Goal: Download file/media

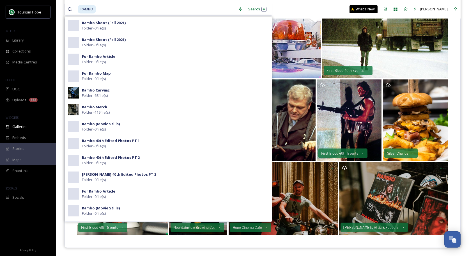
scroll to position [455, 0]
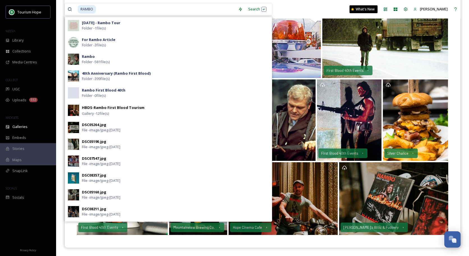
click at [108, 8] on input at bounding box center [166, 9] width 139 height 12
drag, startPoint x: 108, startPoint y: 8, endPoint x: 69, endPoint y: 8, distance: 39.9
click at [69, 8] on div "RAMBO" at bounding box center [152, 9] width 168 height 12
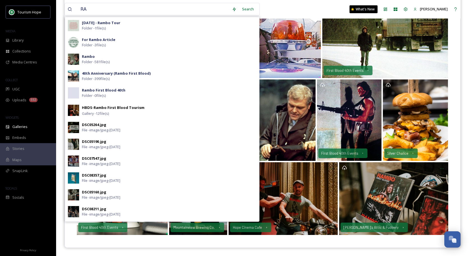
type input "R"
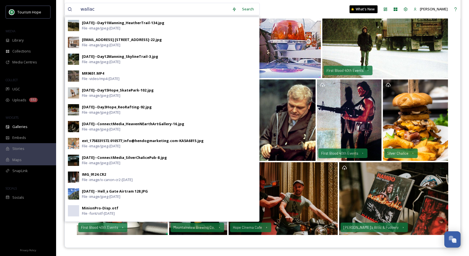
type input "[PERSON_NAME]"
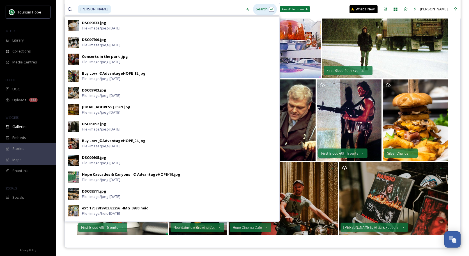
click at [254, 9] on div "Search Press Enter to search" at bounding box center [265, 9] width 24 height 11
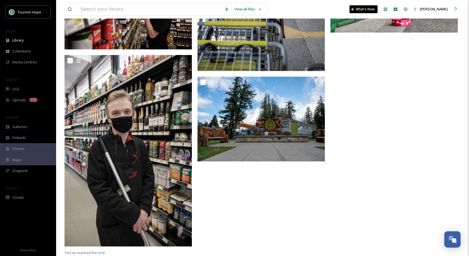
scroll to position [4763, 0]
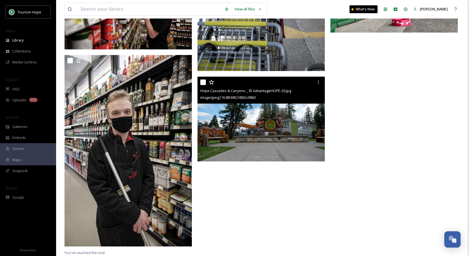
click at [272, 132] on img at bounding box center [261, 119] width 127 height 85
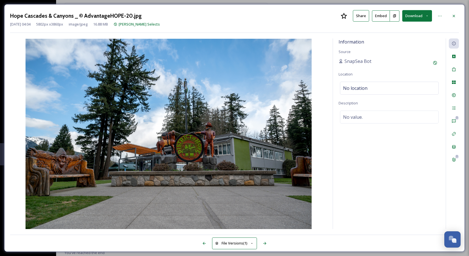
click at [417, 17] on button "Download" at bounding box center [418, 16] width 30 height 12
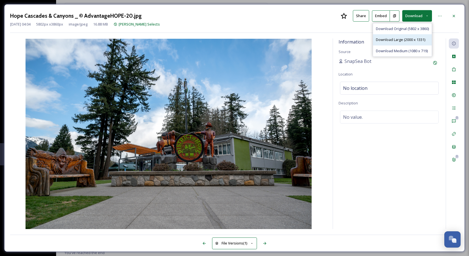
click at [405, 37] on span "Download Large (2000 x 1331)" at bounding box center [400, 39] width 49 height 5
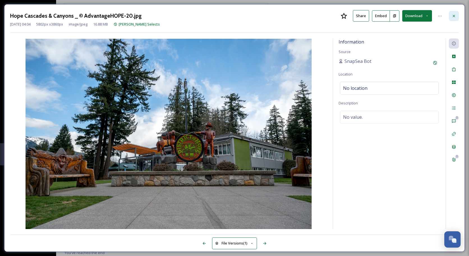
click at [453, 17] on icon at bounding box center [454, 16] width 4 height 4
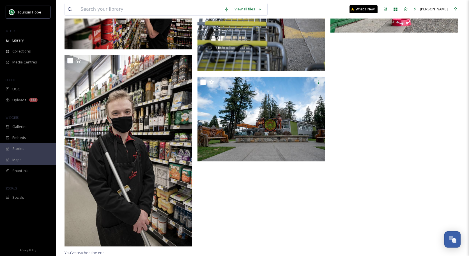
scroll to position [4763, 0]
click at [23, 42] on span "Library" at bounding box center [17, 40] width 11 height 5
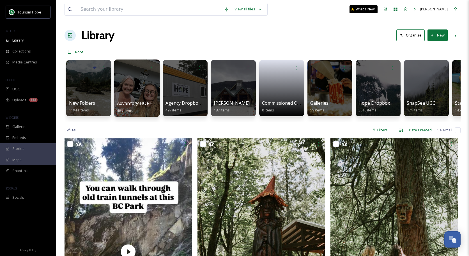
click at [132, 89] on div at bounding box center [137, 88] width 46 height 57
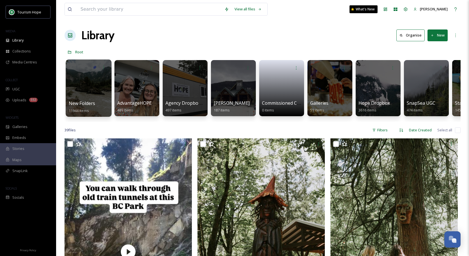
click at [87, 94] on div at bounding box center [89, 88] width 46 height 57
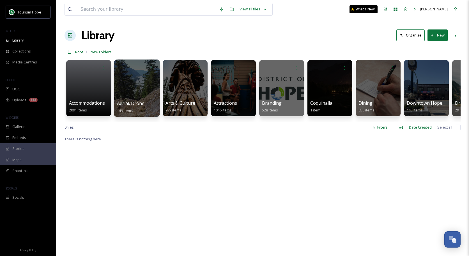
click at [134, 97] on div at bounding box center [137, 88] width 46 height 57
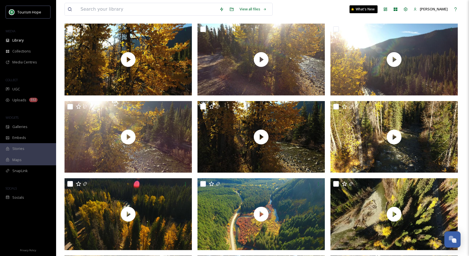
scroll to position [2715, 0]
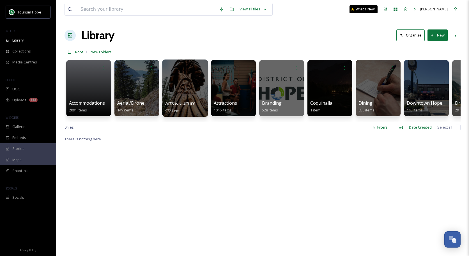
click at [192, 93] on div at bounding box center [185, 88] width 46 height 57
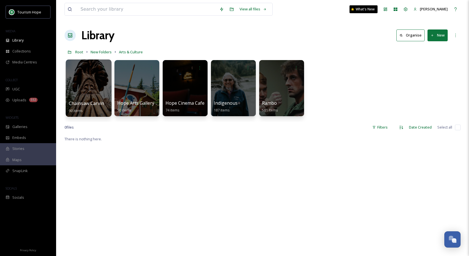
click at [95, 92] on div at bounding box center [89, 88] width 46 height 57
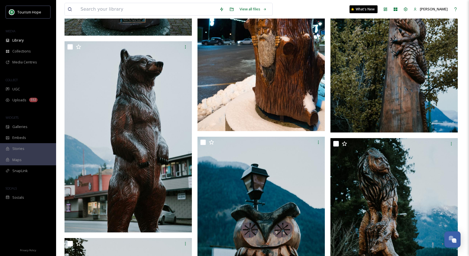
scroll to position [3019, 0]
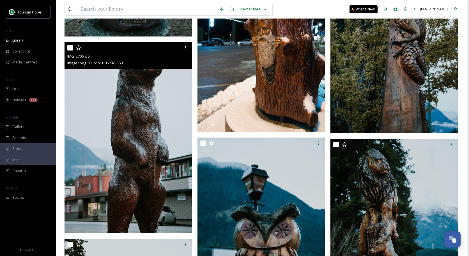
click at [154, 170] on img at bounding box center [128, 137] width 127 height 191
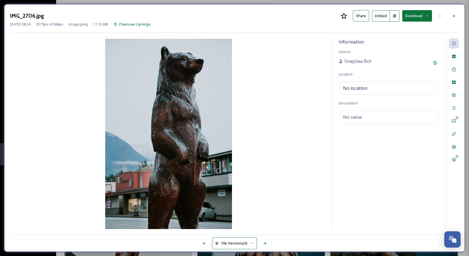
click at [419, 16] on button "Download" at bounding box center [418, 16] width 30 height 12
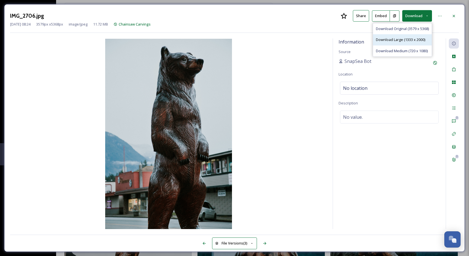
click at [404, 36] on div "Download Large (1333 x 2000)" at bounding box center [402, 39] width 59 height 11
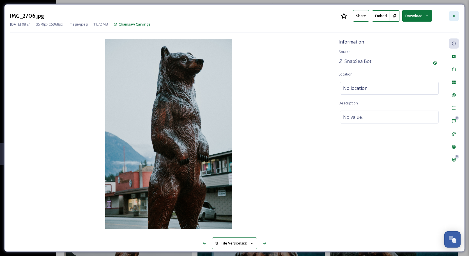
click at [452, 17] on icon at bounding box center [454, 16] width 4 height 4
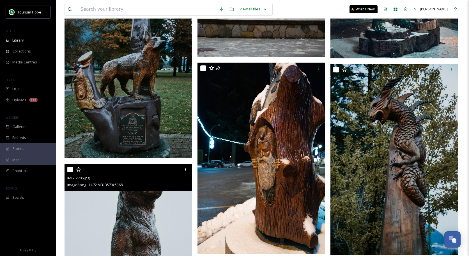
scroll to position [2886, 0]
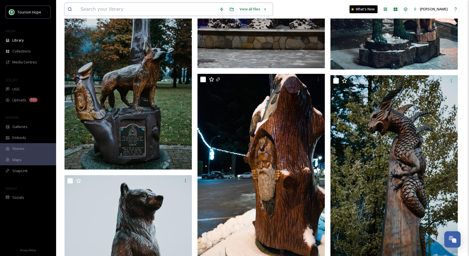
click at [110, 11] on input at bounding box center [147, 9] width 139 height 12
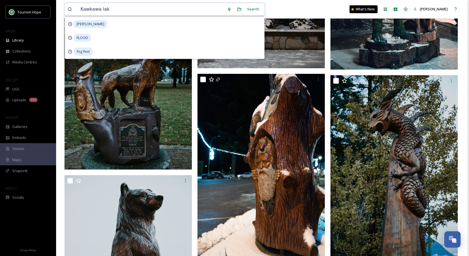
type input "[GEOGRAPHIC_DATA]"
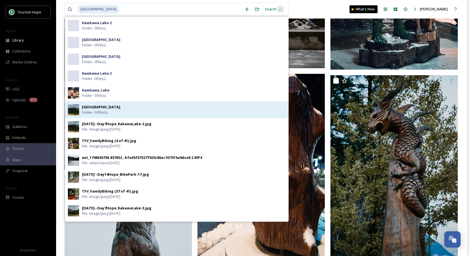
click at [112, 110] on div "Kawkawa Lake Folder - 50 file(s)" at bounding box center [184, 109] width 204 height 11
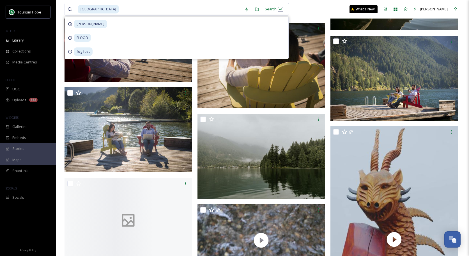
scroll to position [817, 0]
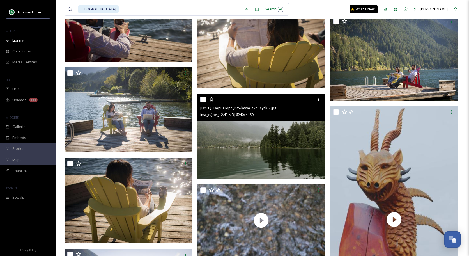
click at [277, 154] on img at bounding box center [261, 136] width 127 height 85
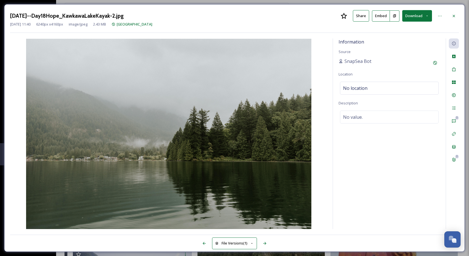
click at [419, 13] on button "Download" at bounding box center [418, 16] width 30 height 12
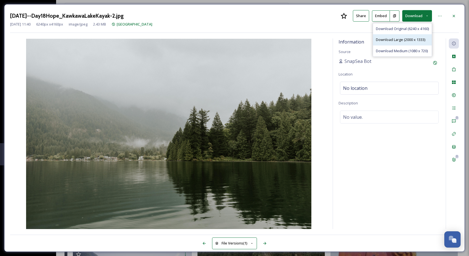
click at [406, 38] on span "Download Large (2000 x 1333)" at bounding box center [400, 39] width 49 height 5
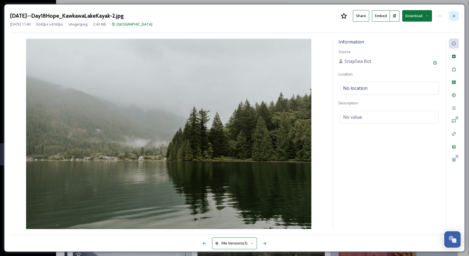
click at [454, 14] on icon at bounding box center [454, 16] width 4 height 4
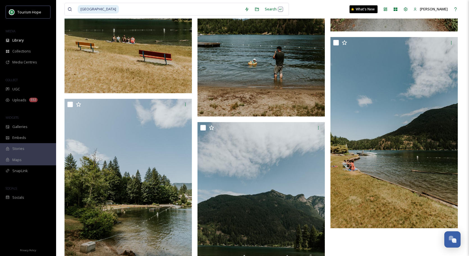
scroll to position [2165, 0]
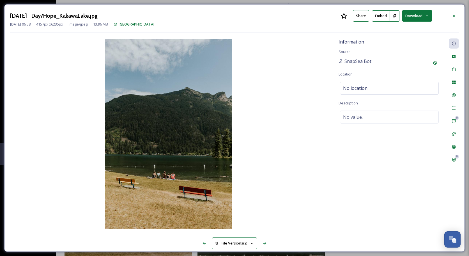
click at [420, 17] on button "Download" at bounding box center [418, 16] width 30 height 12
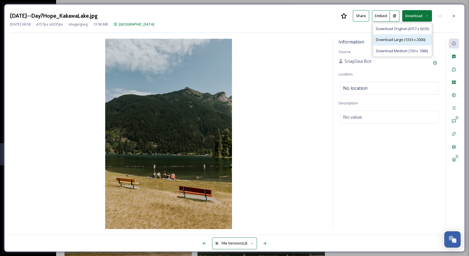
click at [405, 39] on span "Download Large (1333 x 2000)" at bounding box center [400, 39] width 49 height 5
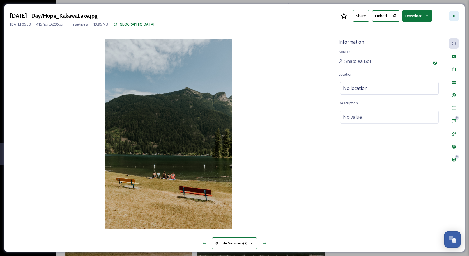
click at [452, 15] on icon at bounding box center [454, 16] width 4 height 4
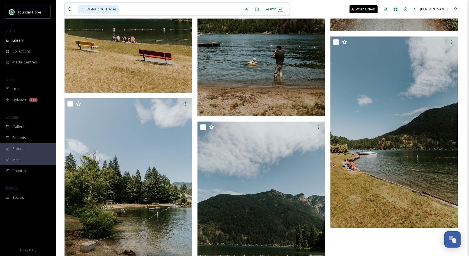
click at [120, 9] on input at bounding box center [181, 9] width 122 height 12
drag, startPoint x: 113, startPoint y: 9, endPoint x: 68, endPoint y: 10, distance: 45.8
click at [68, 10] on div "[GEOGRAPHIC_DATA]" at bounding box center [155, 9] width 174 height 12
type input "K"
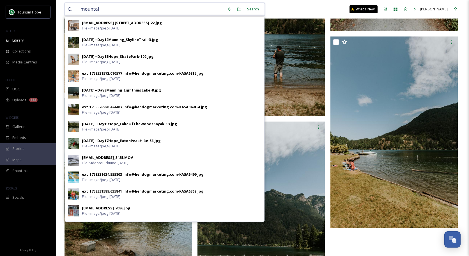
type input "mountain"
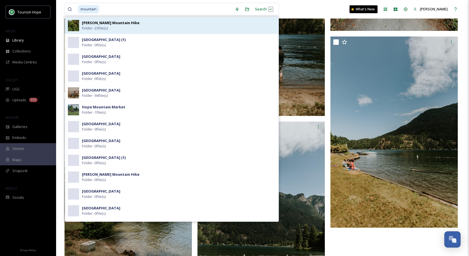
click at [108, 26] on span "Folder - 23 file(s)" at bounding box center [95, 28] width 26 height 5
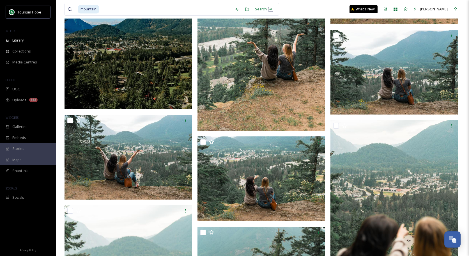
scroll to position [314, 0]
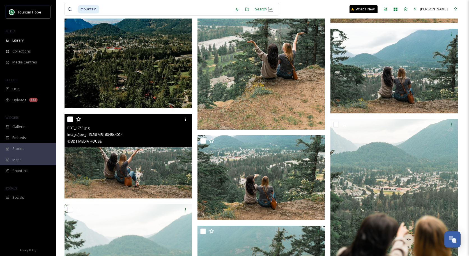
click at [166, 167] on img at bounding box center [128, 156] width 127 height 85
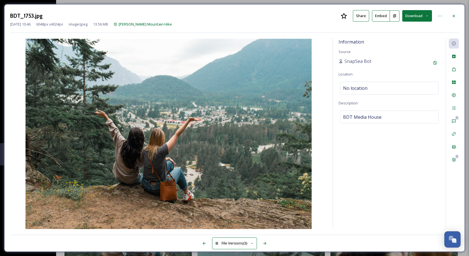
click at [417, 16] on button "Download" at bounding box center [418, 16] width 30 height 12
click at [456, 16] on icon at bounding box center [454, 16] width 4 height 4
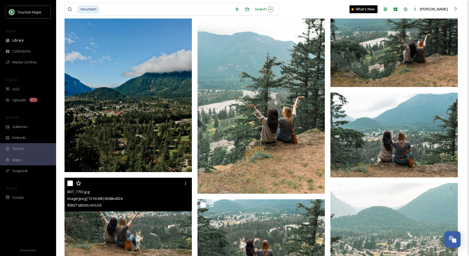
scroll to position [239, 0]
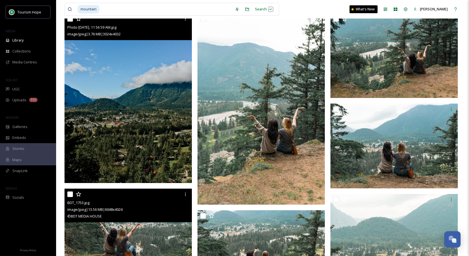
click at [152, 135] on img at bounding box center [128, 98] width 127 height 170
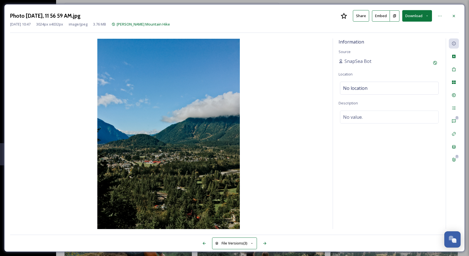
click at [414, 16] on button "Download" at bounding box center [418, 16] width 30 height 12
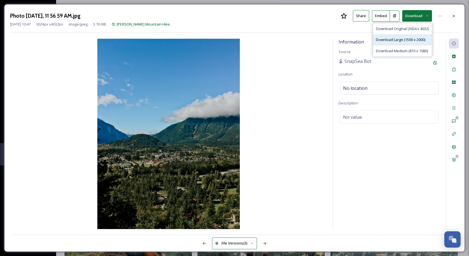
click at [406, 40] on span "Download Large (1500 x 2000)" at bounding box center [400, 39] width 49 height 5
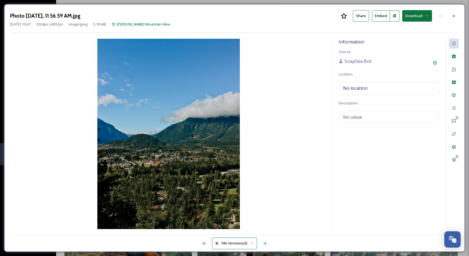
click at [414, 16] on button "Download" at bounding box center [418, 16] width 30 height 12
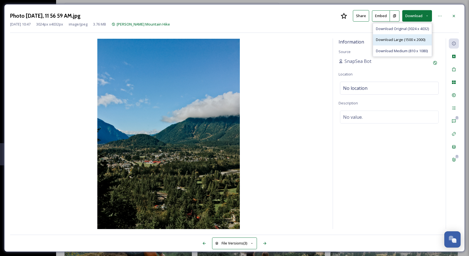
click at [408, 40] on span "Download Large (1500 x 2000)" at bounding box center [400, 39] width 49 height 5
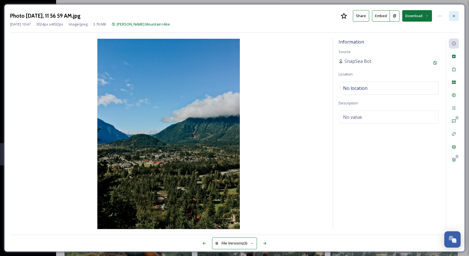
click at [453, 15] on icon at bounding box center [454, 16] width 4 height 4
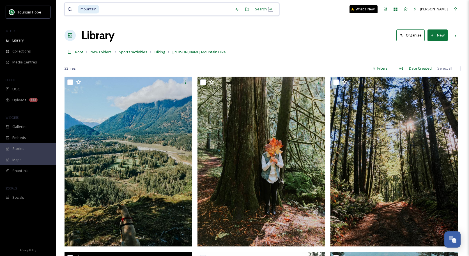
click at [137, 10] on input at bounding box center [166, 9] width 132 height 12
type input "m"
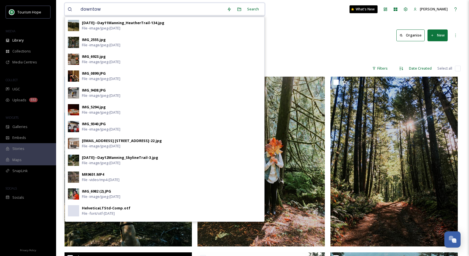
type input "downtown"
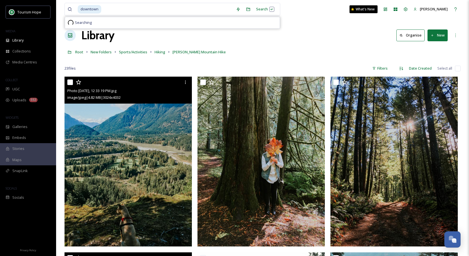
click at [147, 165] on img at bounding box center [128, 162] width 127 height 170
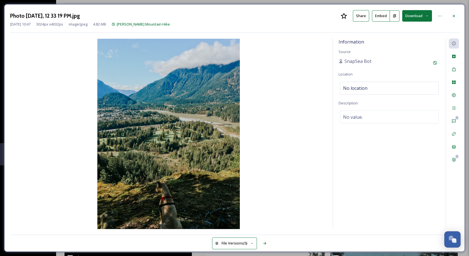
click at [456, 13] on div at bounding box center [454, 16] width 10 height 10
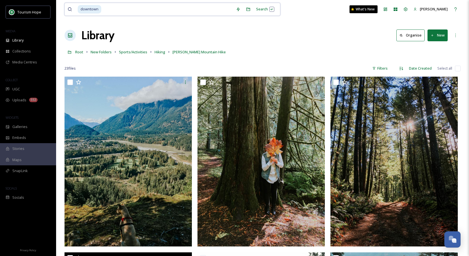
click at [150, 12] on input at bounding box center [167, 9] width 131 height 12
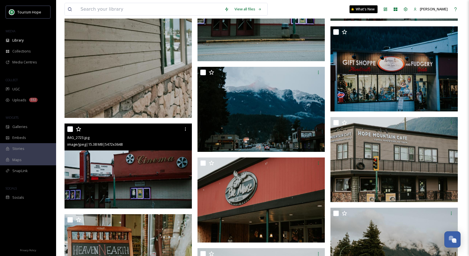
scroll to position [1467, 0]
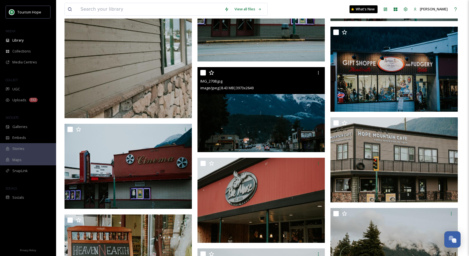
click at [259, 126] on img at bounding box center [261, 109] width 127 height 85
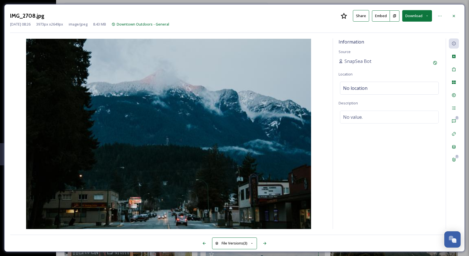
click at [414, 17] on button "Download" at bounding box center [418, 16] width 30 height 12
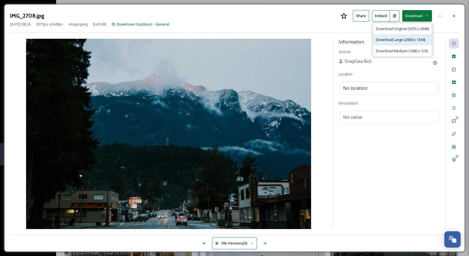
click at [409, 38] on span "Download Large (2000 x 1334)" at bounding box center [400, 39] width 49 height 5
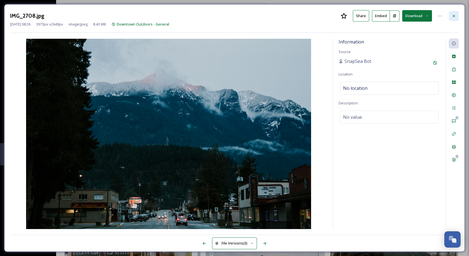
click at [455, 14] on icon at bounding box center [454, 16] width 4 height 4
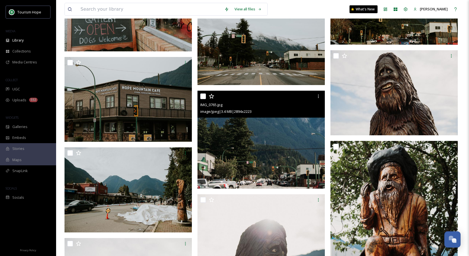
scroll to position [1717, 0]
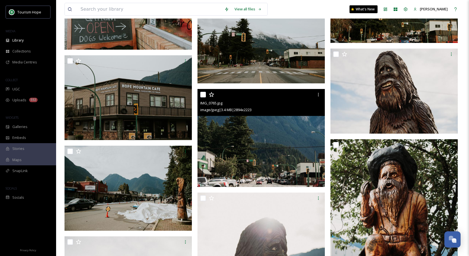
click at [283, 167] on img at bounding box center [261, 138] width 127 height 98
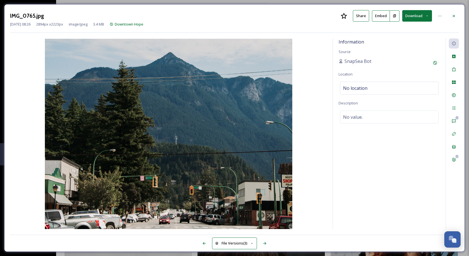
click at [417, 17] on button "Download" at bounding box center [418, 16] width 30 height 12
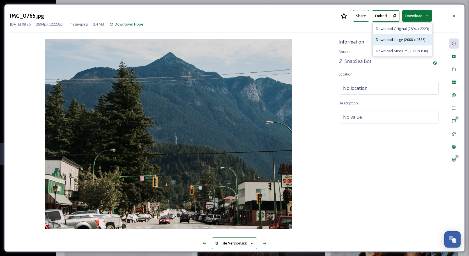
click at [401, 39] on span "Download Large (2000 x 1536)" at bounding box center [400, 39] width 49 height 5
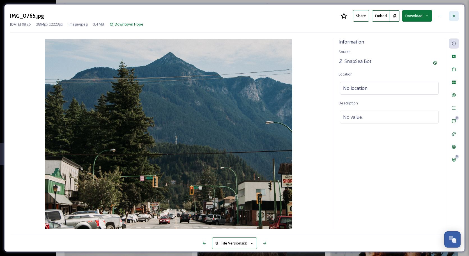
click at [456, 14] on icon at bounding box center [454, 16] width 4 height 4
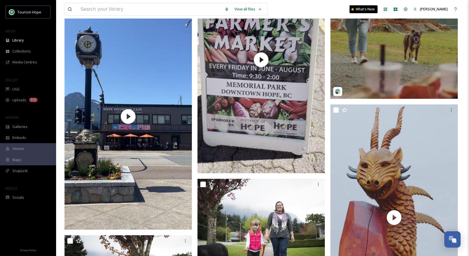
scroll to position [839, 0]
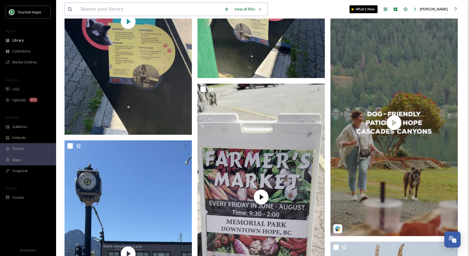
click at [157, 11] on input at bounding box center [150, 9] width 144 height 12
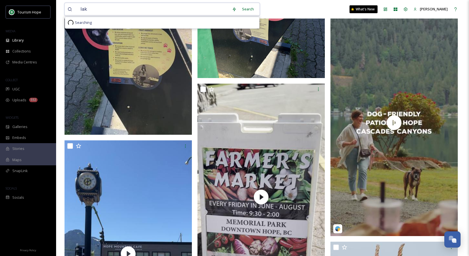
type input "lake"
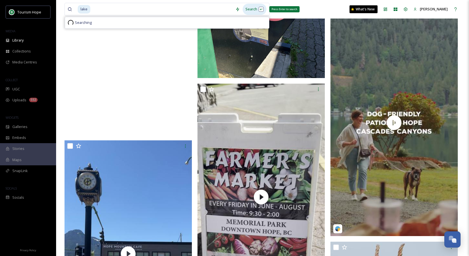
click at [250, 11] on div "Search Press Enter to search" at bounding box center [255, 9] width 24 height 11
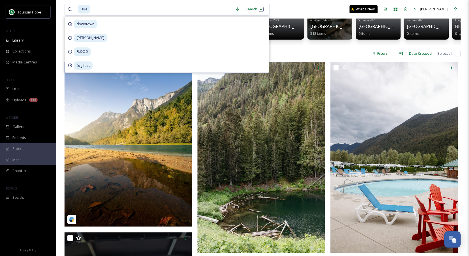
scroll to position [66, 0]
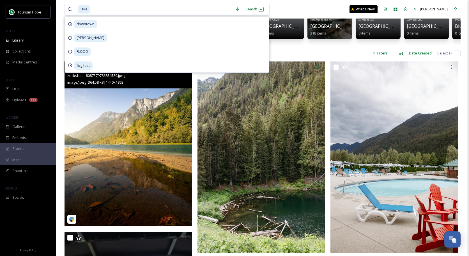
click at [151, 174] on img at bounding box center [128, 143] width 127 height 165
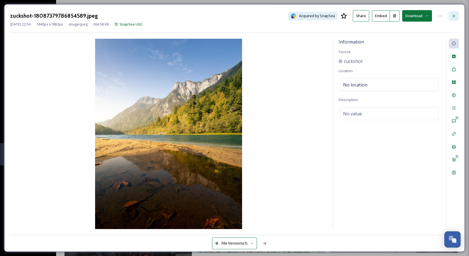
click at [455, 15] on icon at bounding box center [454, 16] width 4 height 4
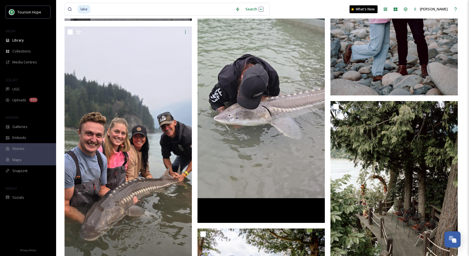
scroll to position [564, 0]
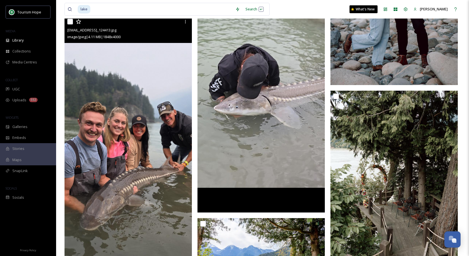
click at [162, 173] on img at bounding box center [128, 154] width 127 height 276
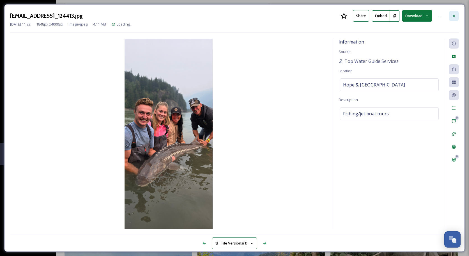
click at [453, 17] on icon at bounding box center [454, 16] width 4 height 4
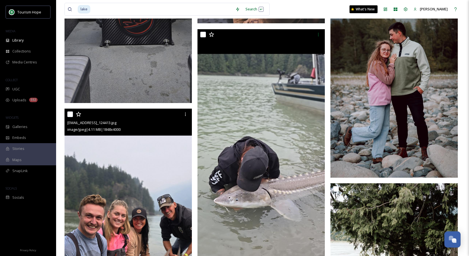
scroll to position [561, 0]
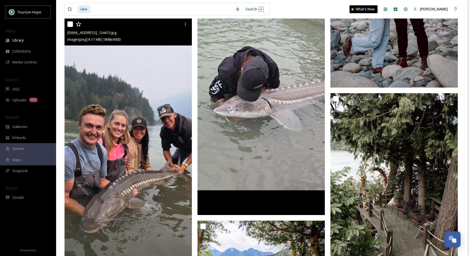
click at [138, 146] on img at bounding box center [128, 157] width 127 height 276
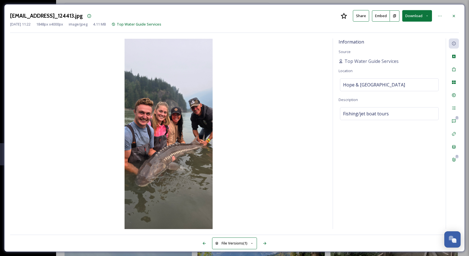
click at [416, 17] on button "Download" at bounding box center [418, 16] width 30 height 12
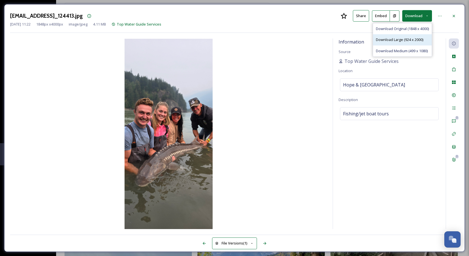
click at [407, 40] on span "Download Large (924 x 2000)" at bounding box center [399, 39] width 47 height 5
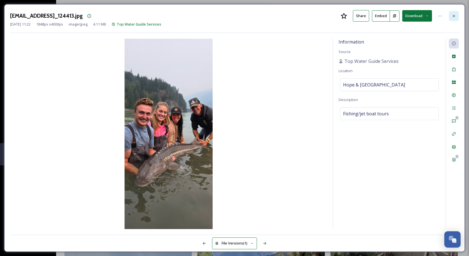
click at [454, 14] on icon at bounding box center [454, 16] width 4 height 4
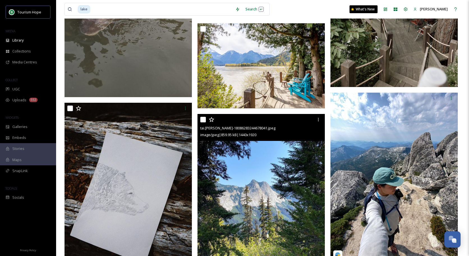
scroll to position [758, 0]
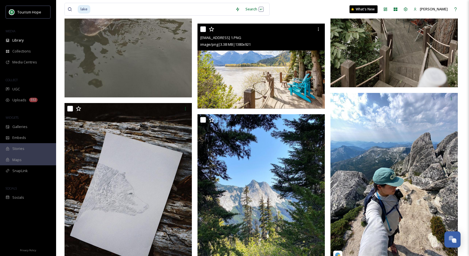
click at [290, 80] on img at bounding box center [261, 66] width 127 height 85
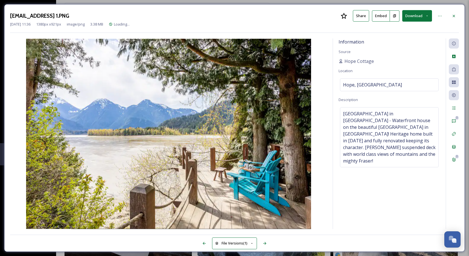
click at [416, 17] on button "Download" at bounding box center [418, 16] width 30 height 12
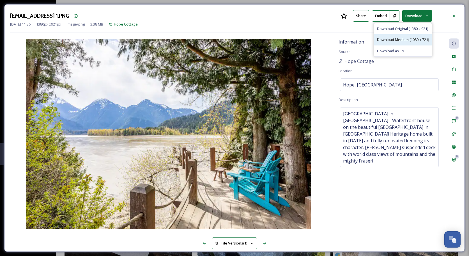
click at [403, 39] on span "Download Medium (1080 x 721)" at bounding box center [403, 39] width 52 height 5
